Goal: Task Accomplishment & Management: Manage account settings

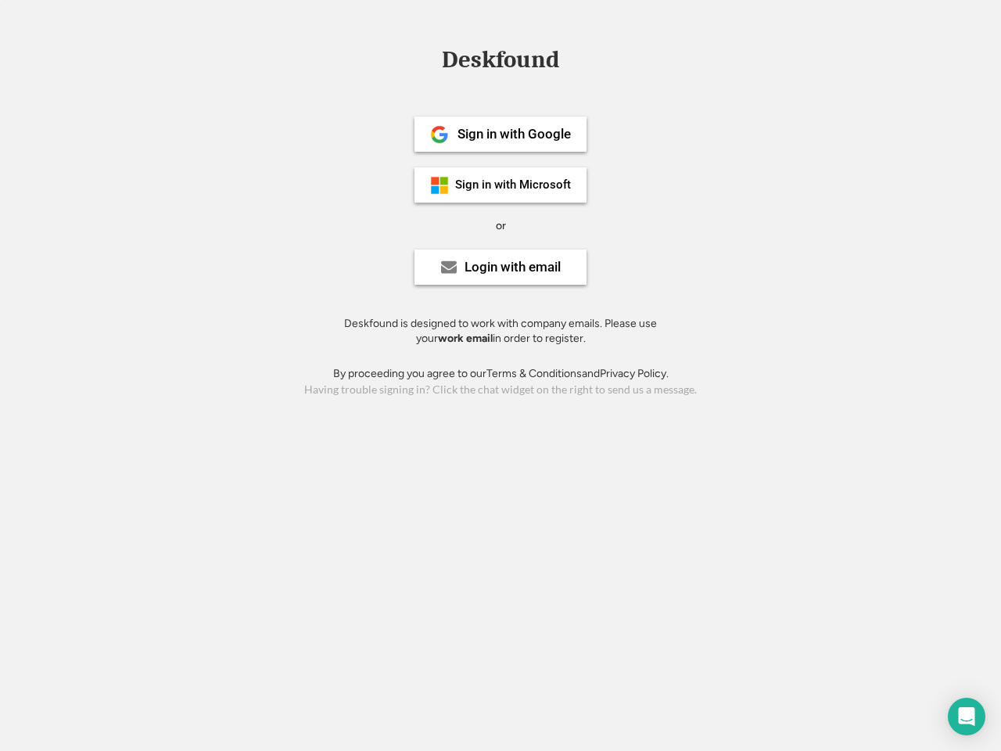
click at [501, 224] on div "or" at bounding box center [501, 226] width 10 height 16
click at [501, 63] on div "Deskfound" at bounding box center [500, 60] width 133 height 24
click at [429, 59] on div "Deskfound" at bounding box center [500, 63] width 1001 height 30
click at [501, 63] on div "Deskfound" at bounding box center [500, 60] width 133 height 24
click at [501, 225] on div "or" at bounding box center [501, 226] width 10 height 16
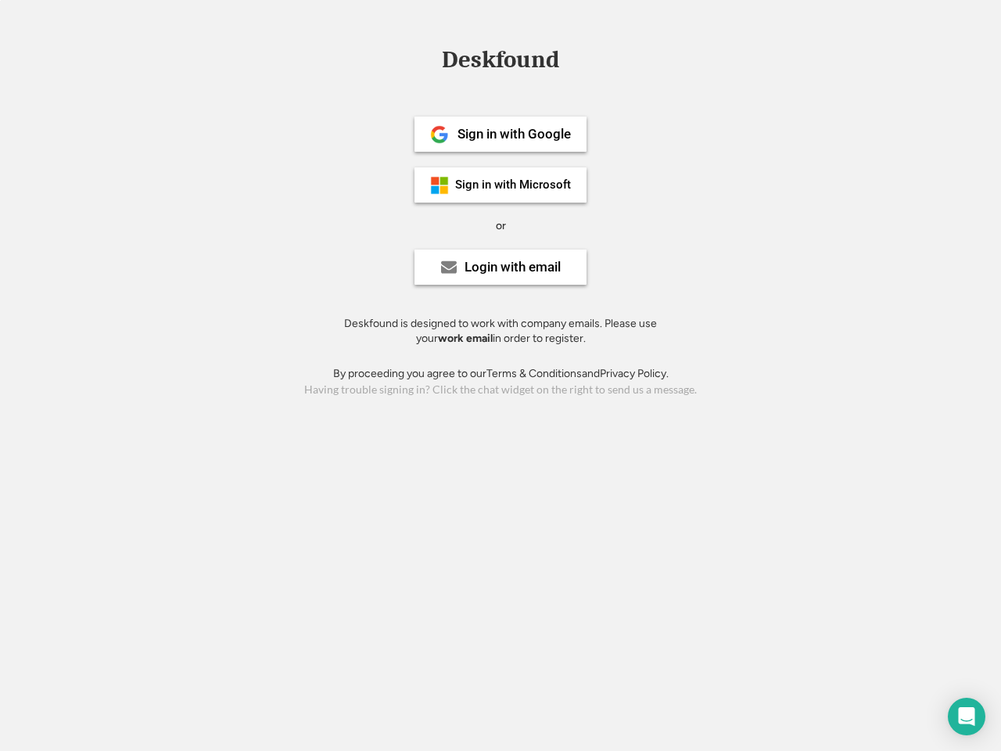
click at [501, 134] on div "Sign in with Google" at bounding box center [514, 133] width 113 height 13
click at [514, 134] on div "Sign in with Google" at bounding box center [514, 133] width 113 height 13
click at [440, 135] on img at bounding box center [439, 134] width 19 height 19
click at [501, 185] on div "Sign in with Microsoft" at bounding box center [513, 185] width 116 height 12
click at [514, 185] on div "Sign in with Microsoft" at bounding box center [513, 185] width 116 height 12
